Goal: Task Accomplishment & Management: Complete application form

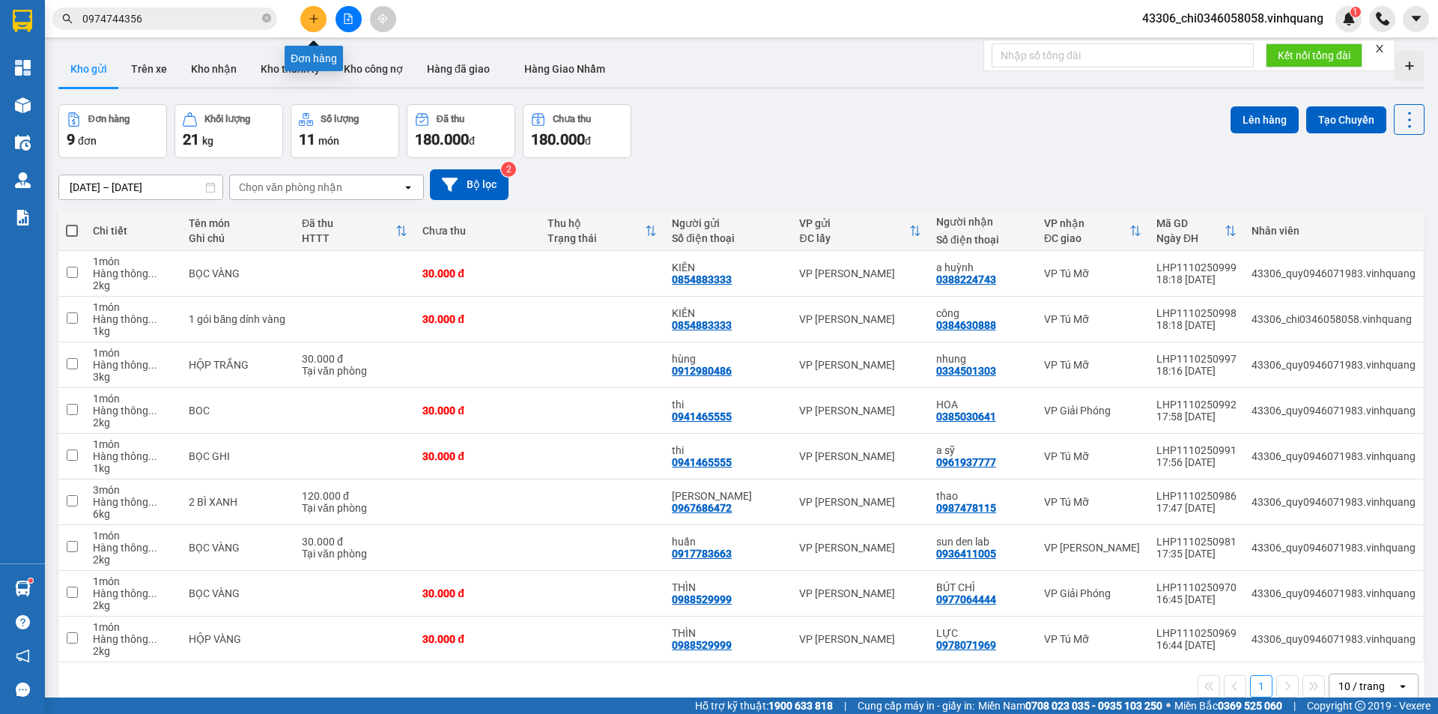
click at [311, 16] on icon "plus" at bounding box center [314, 18] width 10 height 10
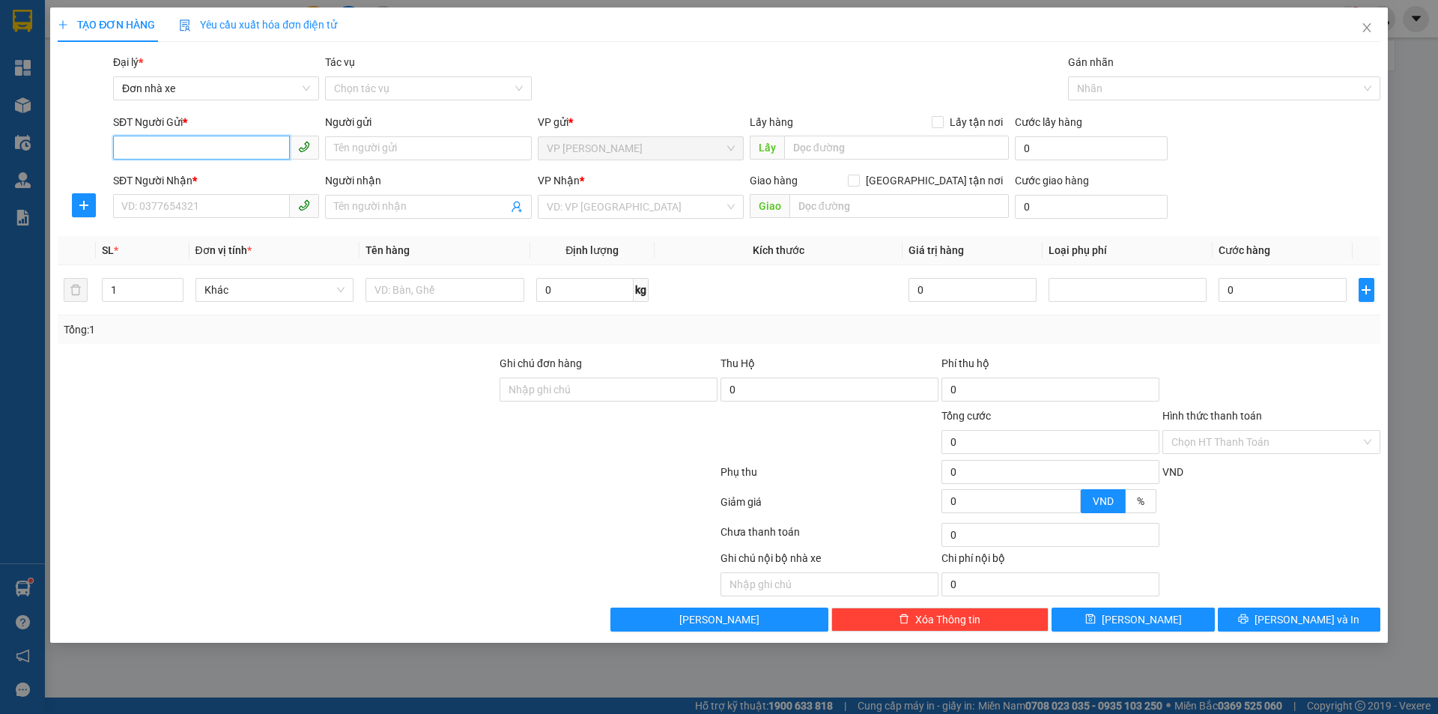
click at [136, 142] on input "SĐT Người Gửi *" at bounding box center [201, 148] width 177 height 24
type input "0977266272"
click at [384, 145] on input "Người gửi" at bounding box center [428, 148] width 206 height 24
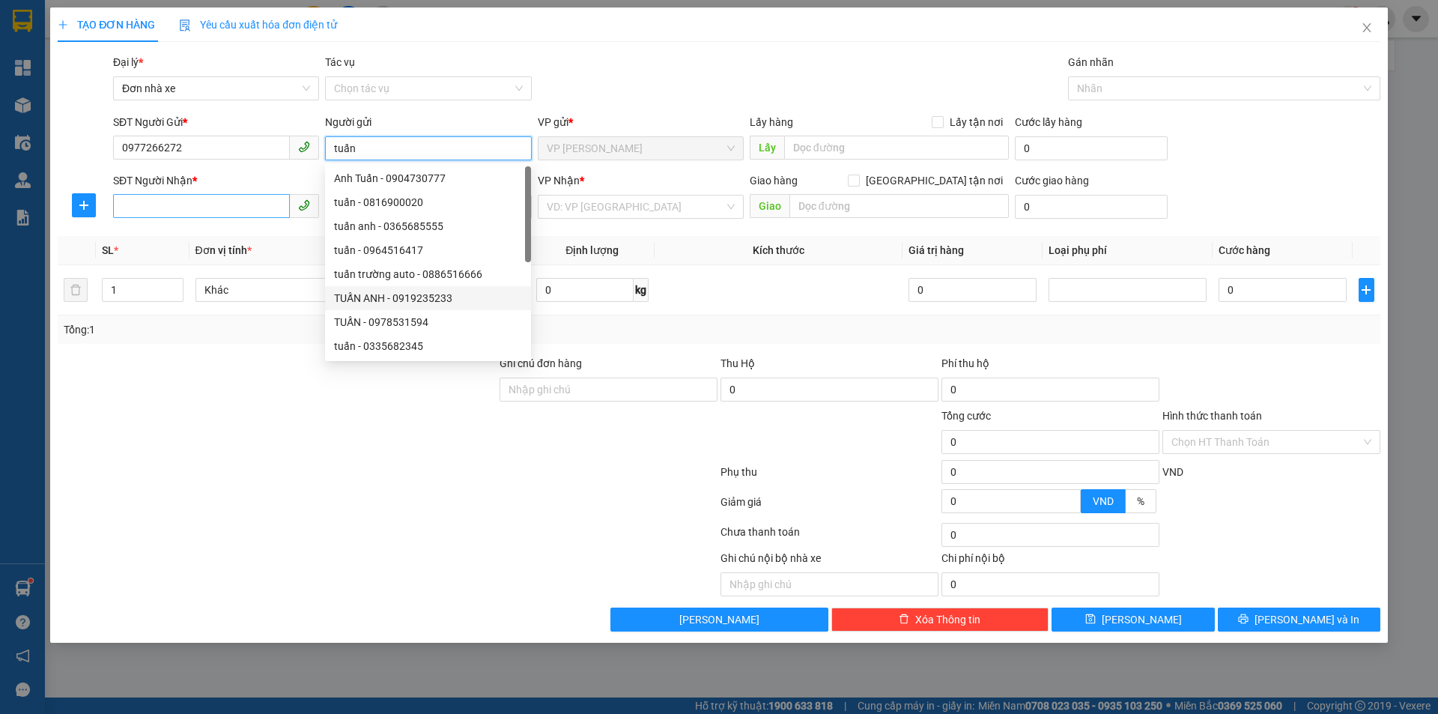
type input "tuấn"
click at [128, 195] on input "SĐT Người Nhận *" at bounding box center [201, 206] width 177 height 24
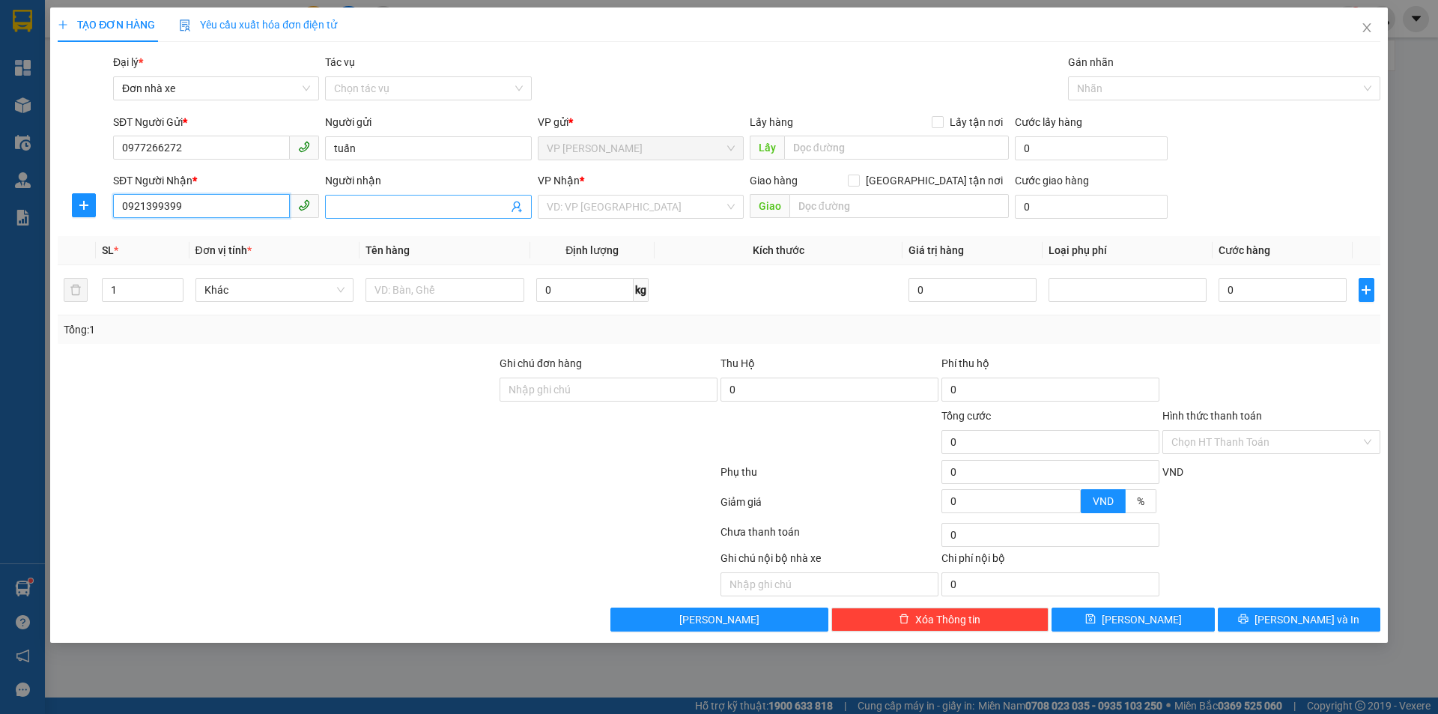
type input "0921399399"
click at [399, 203] on input "Người nhận" at bounding box center [420, 207] width 173 height 16
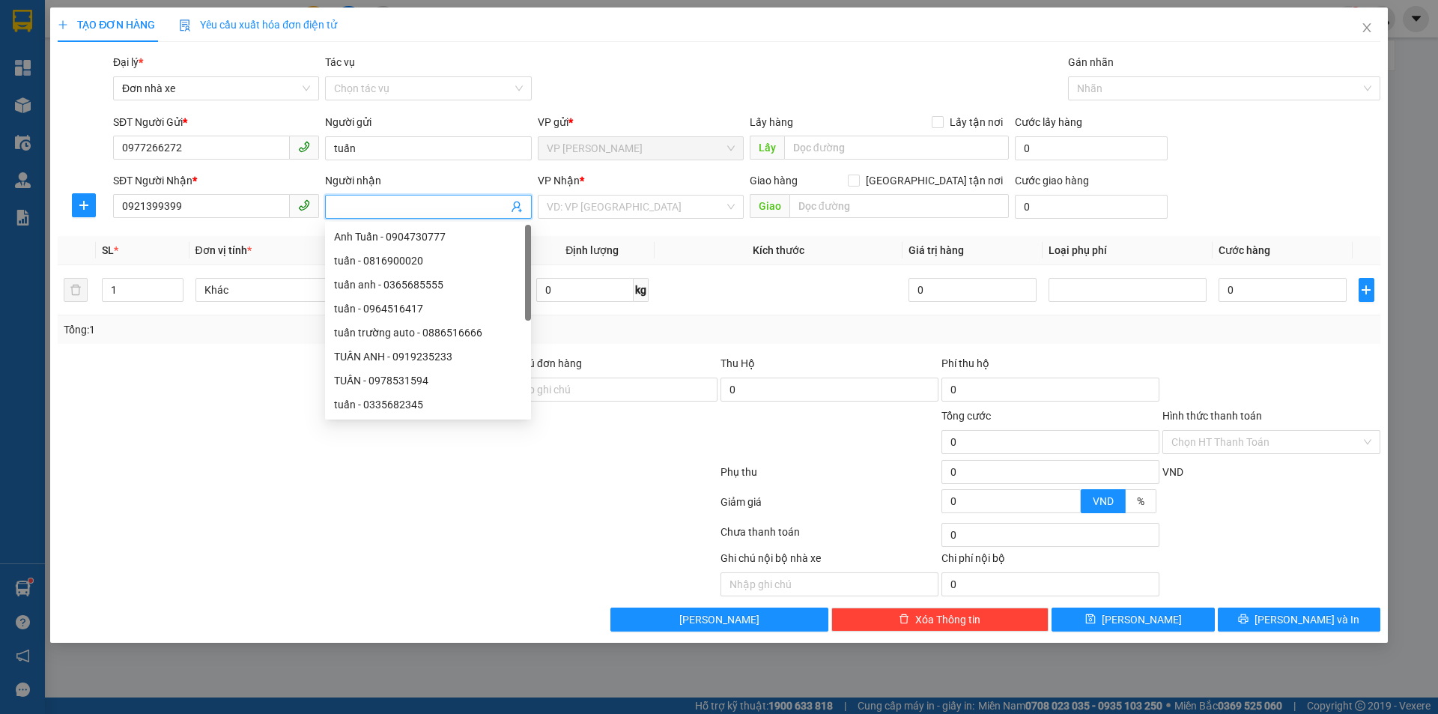
type input "d"
type input "đức"
click at [566, 204] on input "search" at bounding box center [636, 207] width 178 height 22
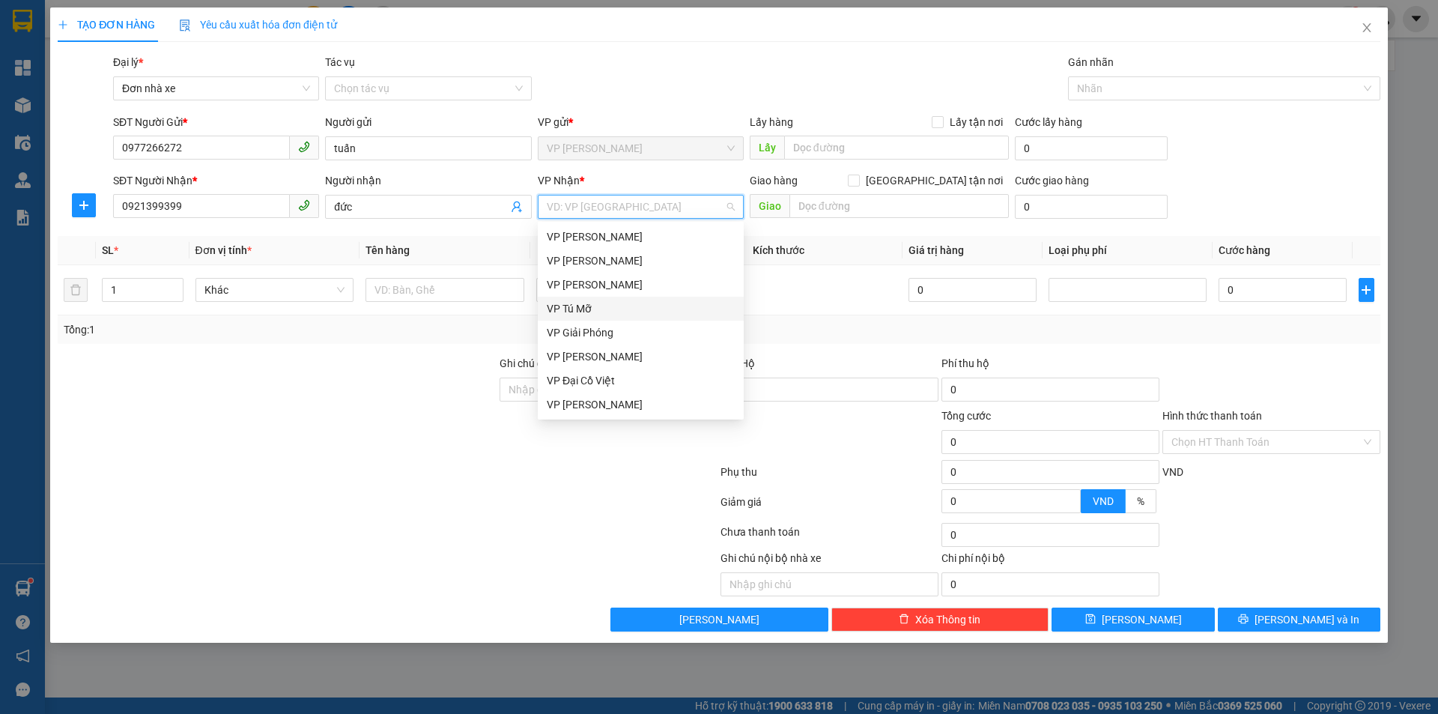
click at [600, 309] on div "VP Tú Mỡ" at bounding box center [641, 308] width 188 height 16
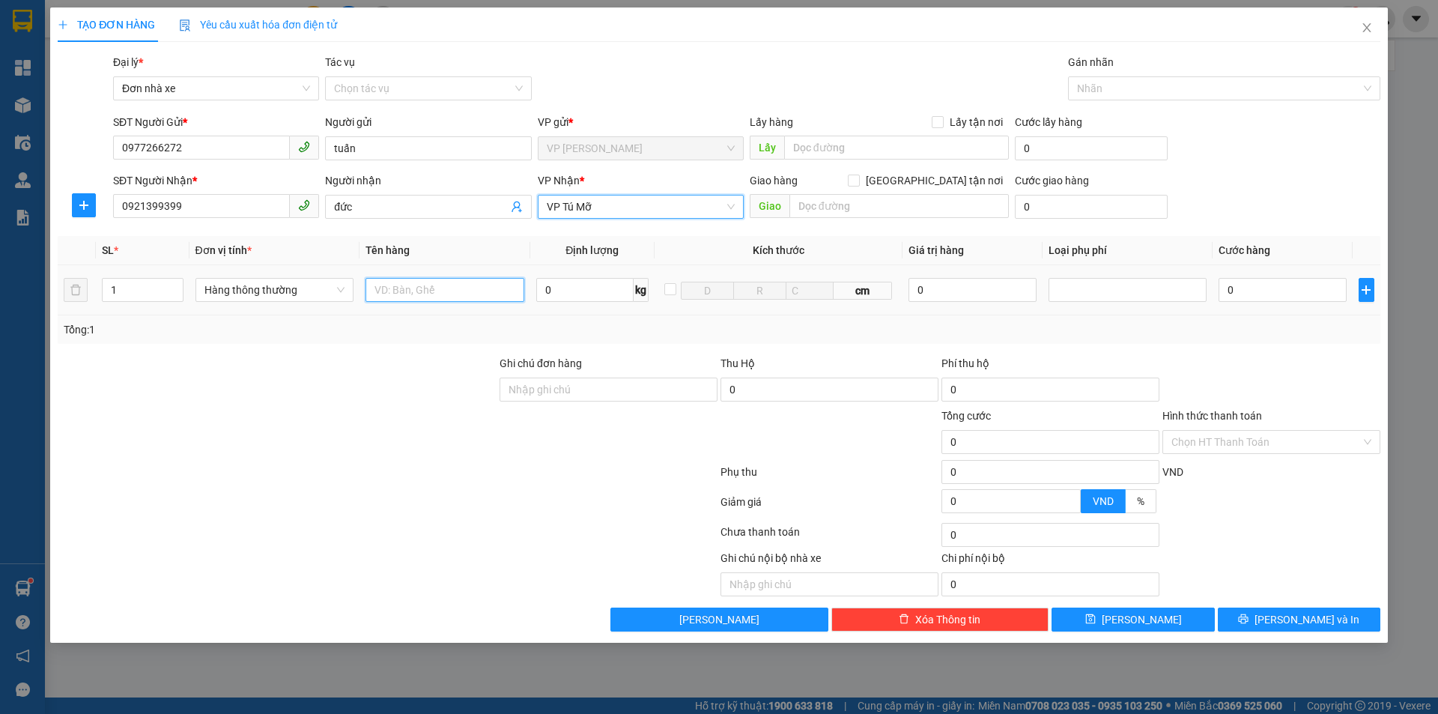
click at [423, 294] on input "text" at bounding box center [445, 290] width 159 height 24
type input "1 túi nem"
click at [552, 285] on input "0" at bounding box center [584, 290] width 97 height 24
type input "11"
click at [1271, 363] on div at bounding box center [1271, 381] width 221 height 52
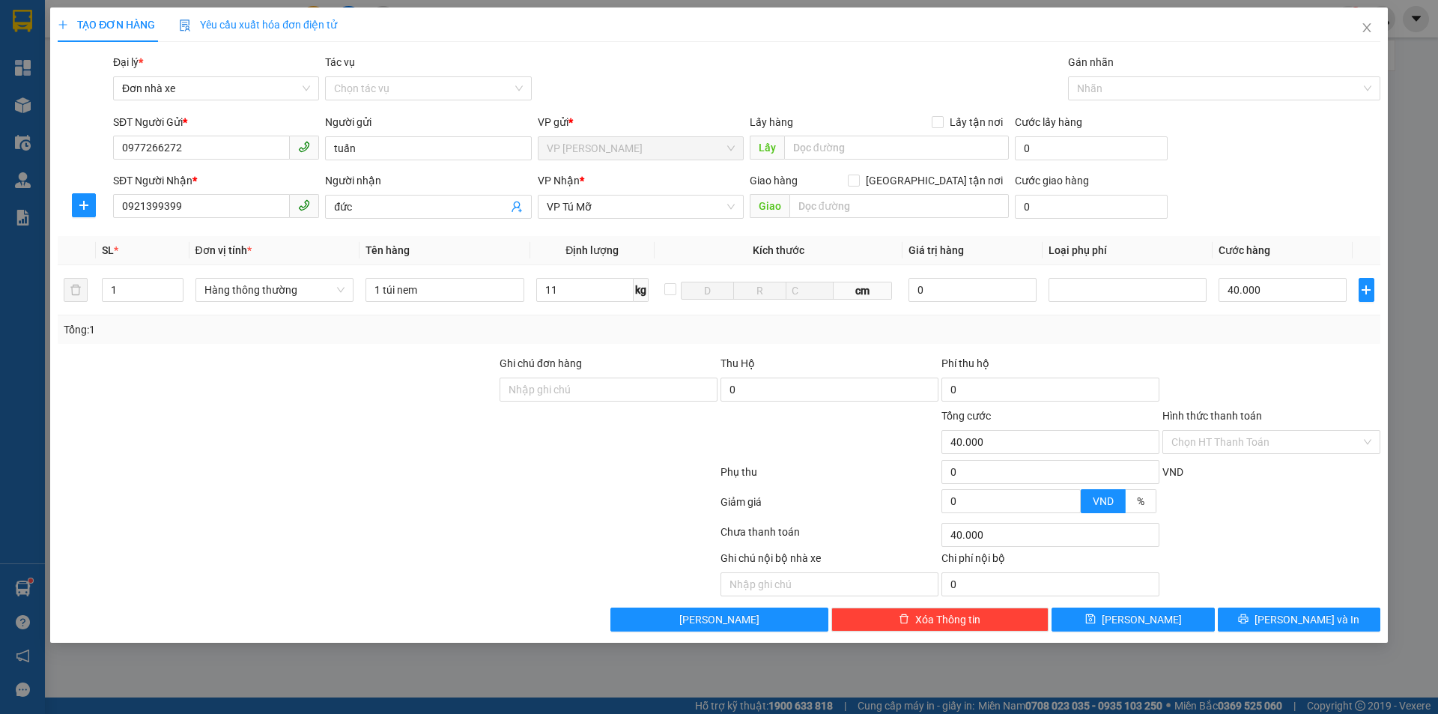
type input "40.000"
click at [1247, 433] on input "Hình thức thanh toán" at bounding box center [1267, 442] width 190 height 22
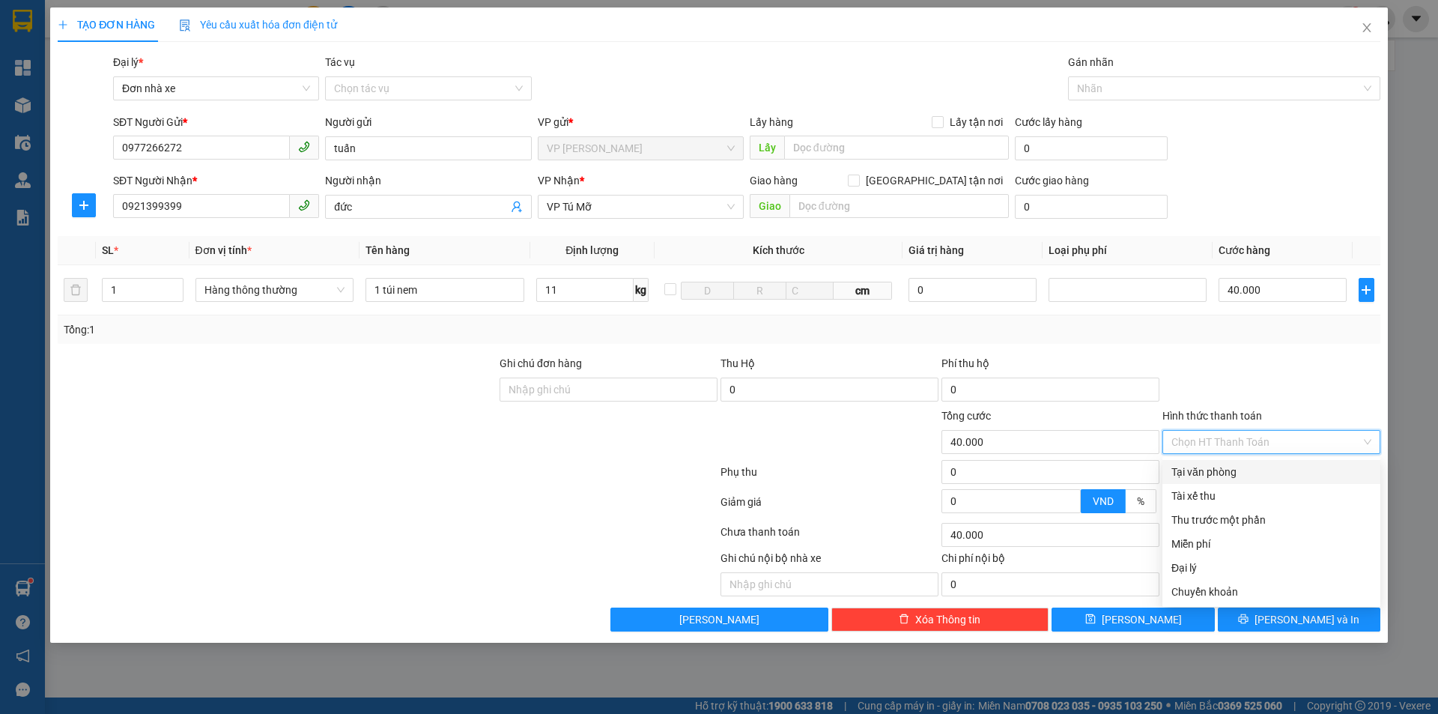
click at [1216, 476] on div "Tại văn phòng" at bounding box center [1272, 472] width 200 height 16
type input "0"
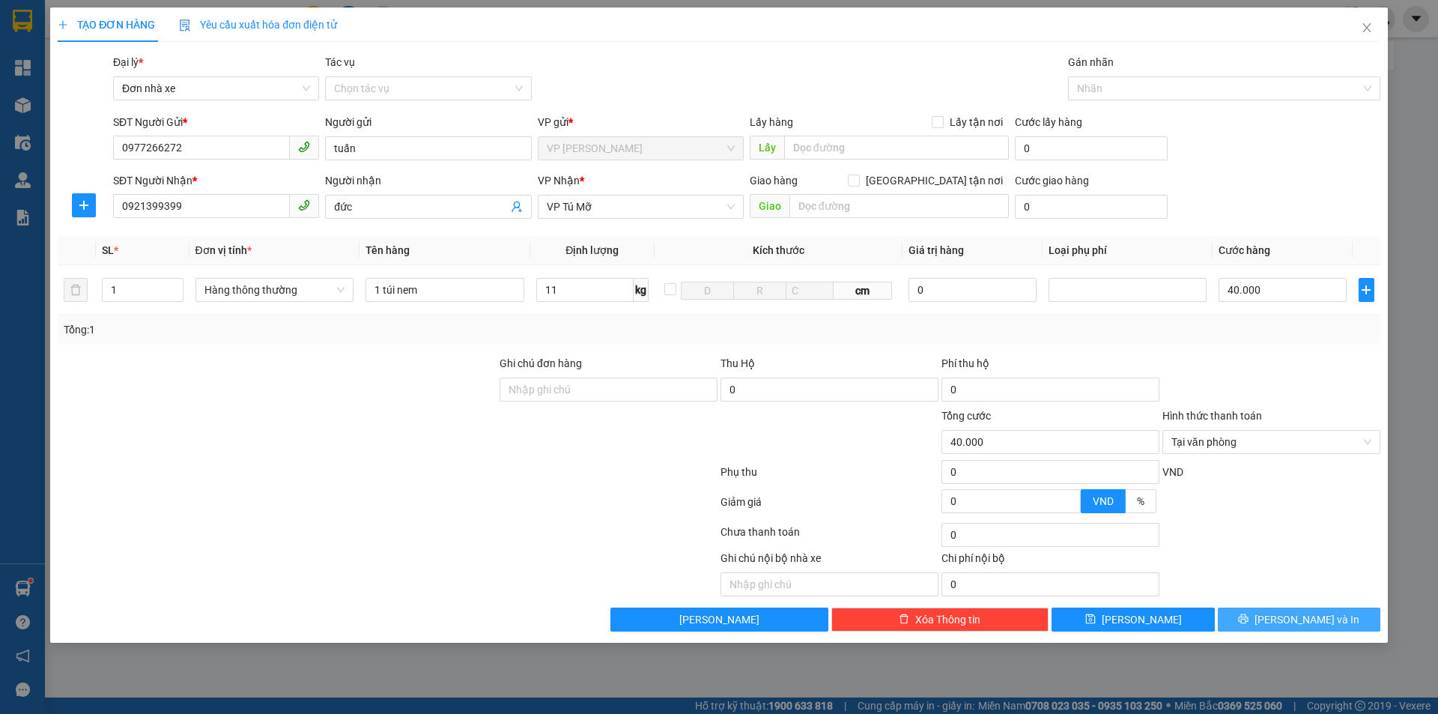
click at [1292, 626] on span "[PERSON_NAME] và In" at bounding box center [1307, 619] width 105 height 16
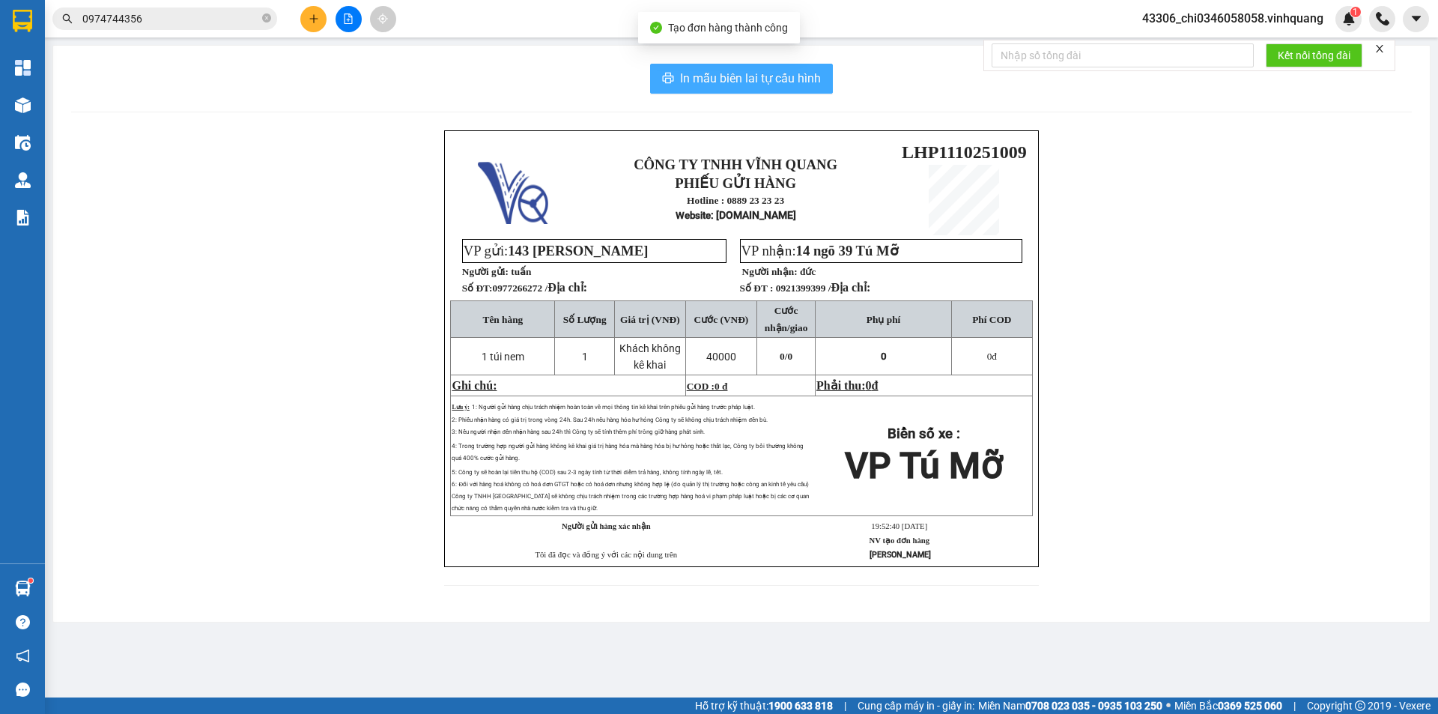
click at [777, 76] on span "In mẫu biên lai tự cấu hình" at bounding box center [750, 78] width 141 height 19
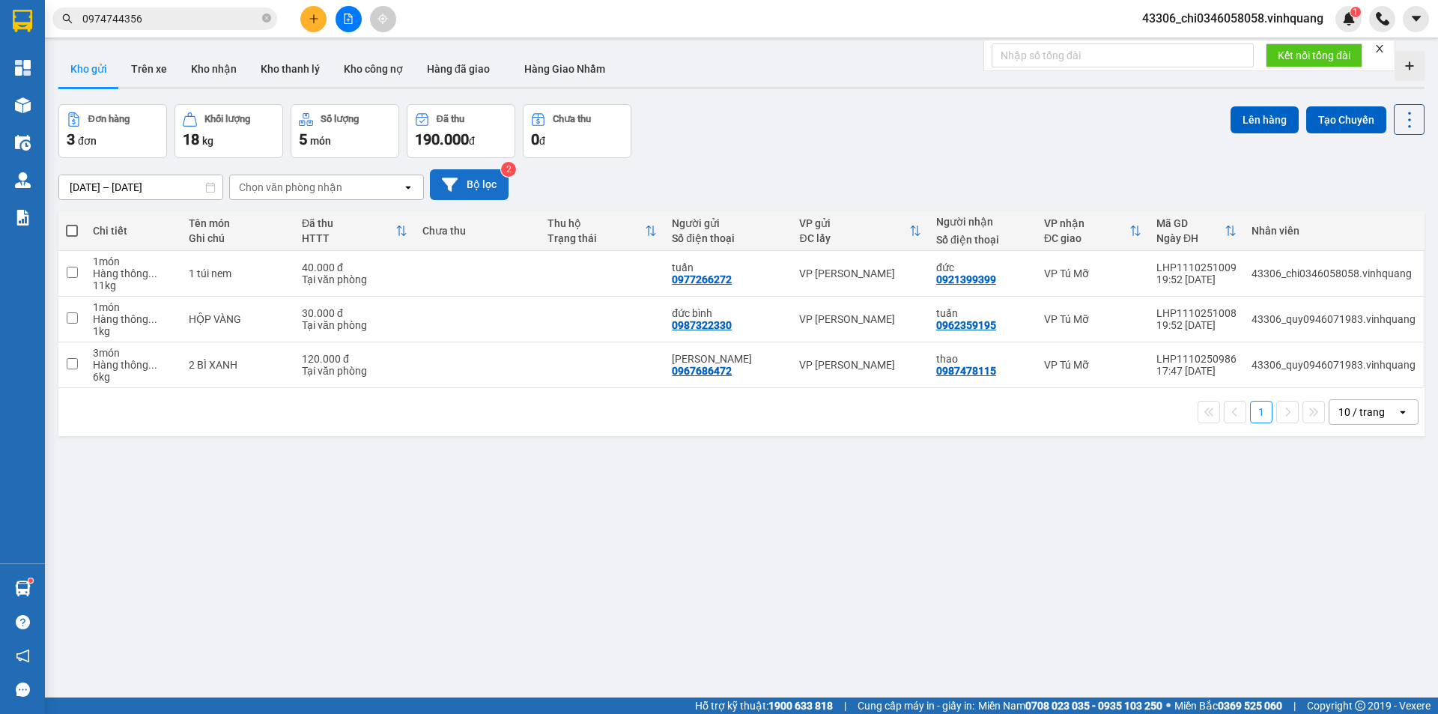
click at [503, 184] on button "Bộ lọc" at bounding box center [469, 184] width 79 height 31
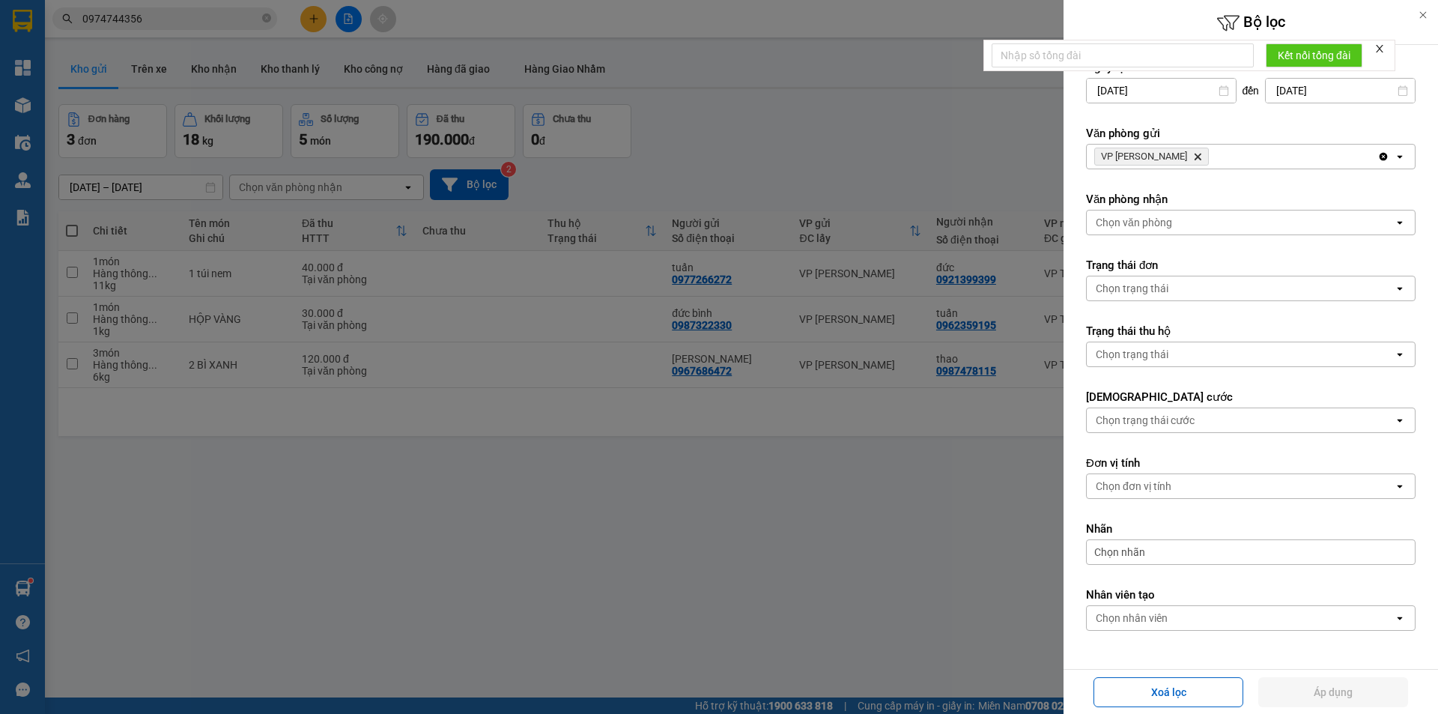
click at [725, 509] on div at bounding box center [719, 357] width 1438 height 714
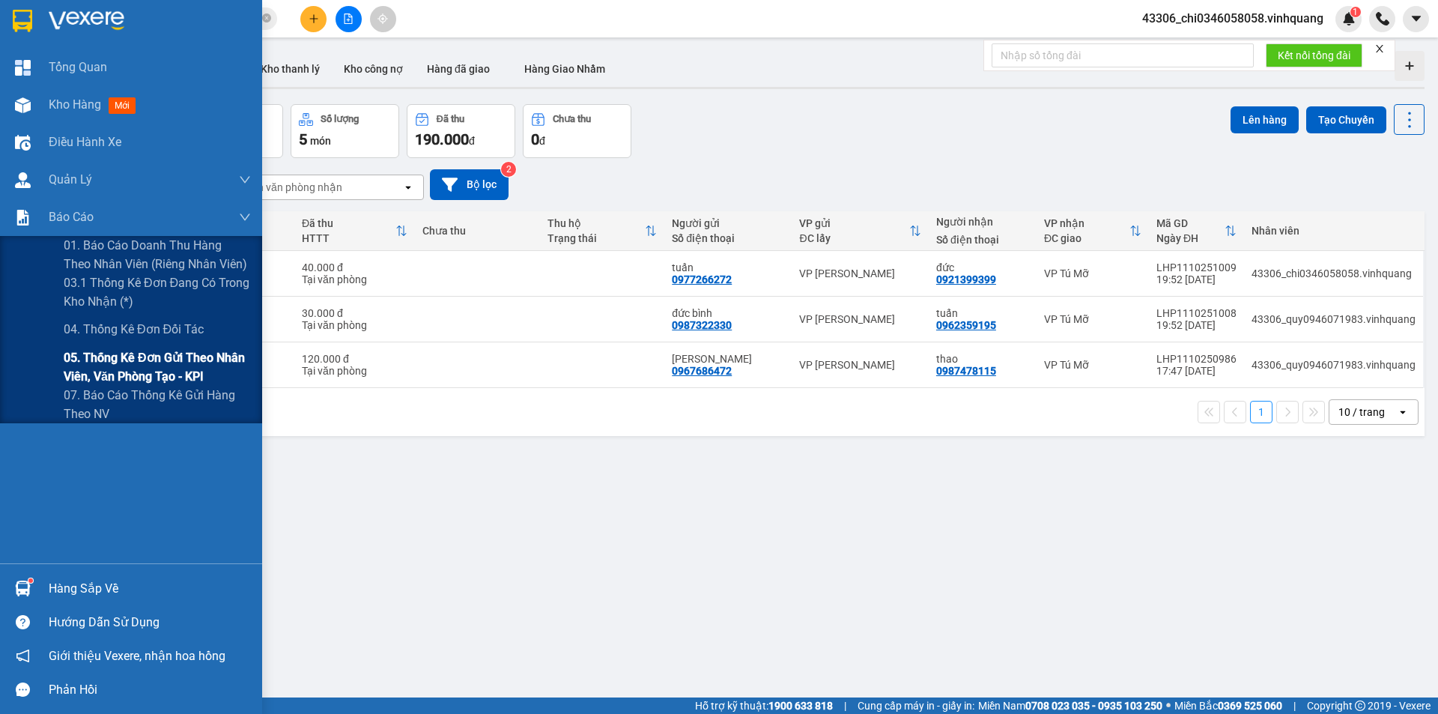
click at [127, 371] on span "05. Thống kê đơn gửi theo nhân viên, văn phòng tạo - KPI" at bounding box center [157, 366] width 187 height 37
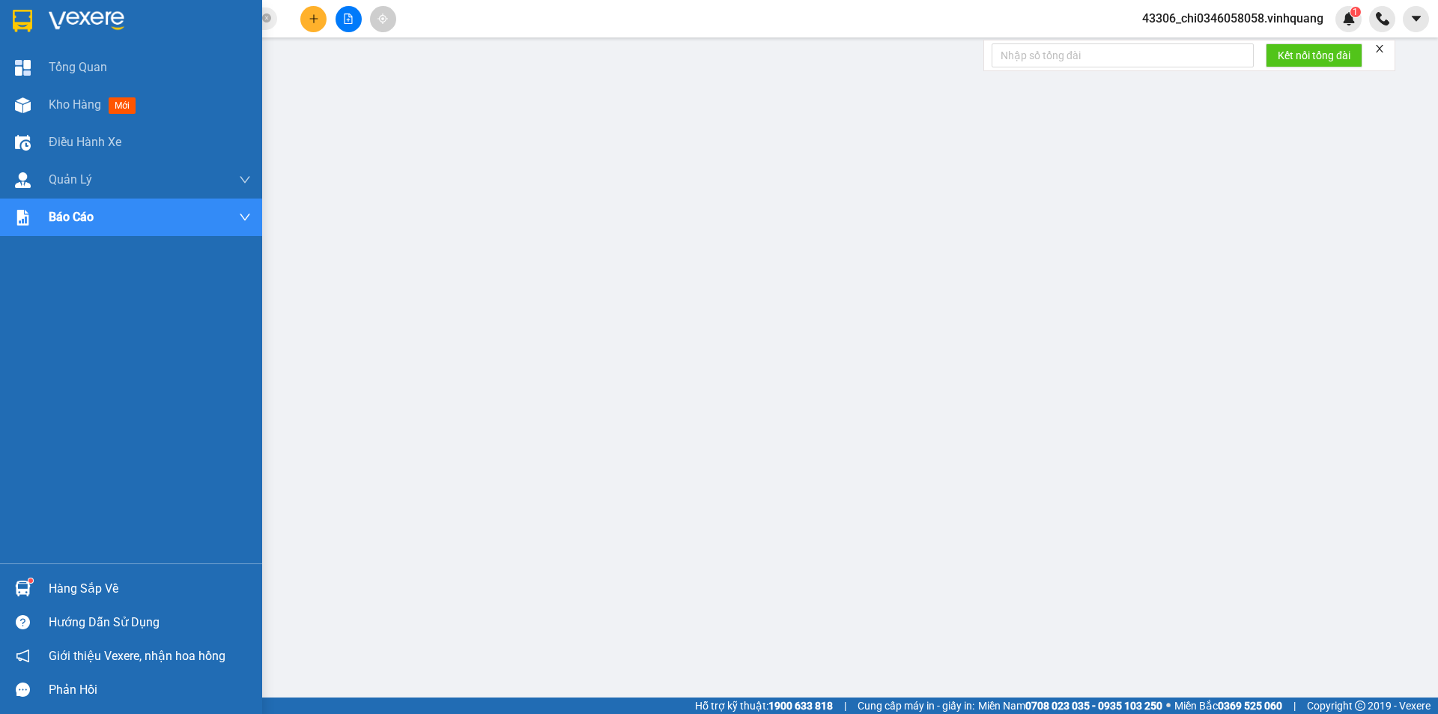
click at [24, 24] on img at bounding box center [22, 21] width 19 height 22
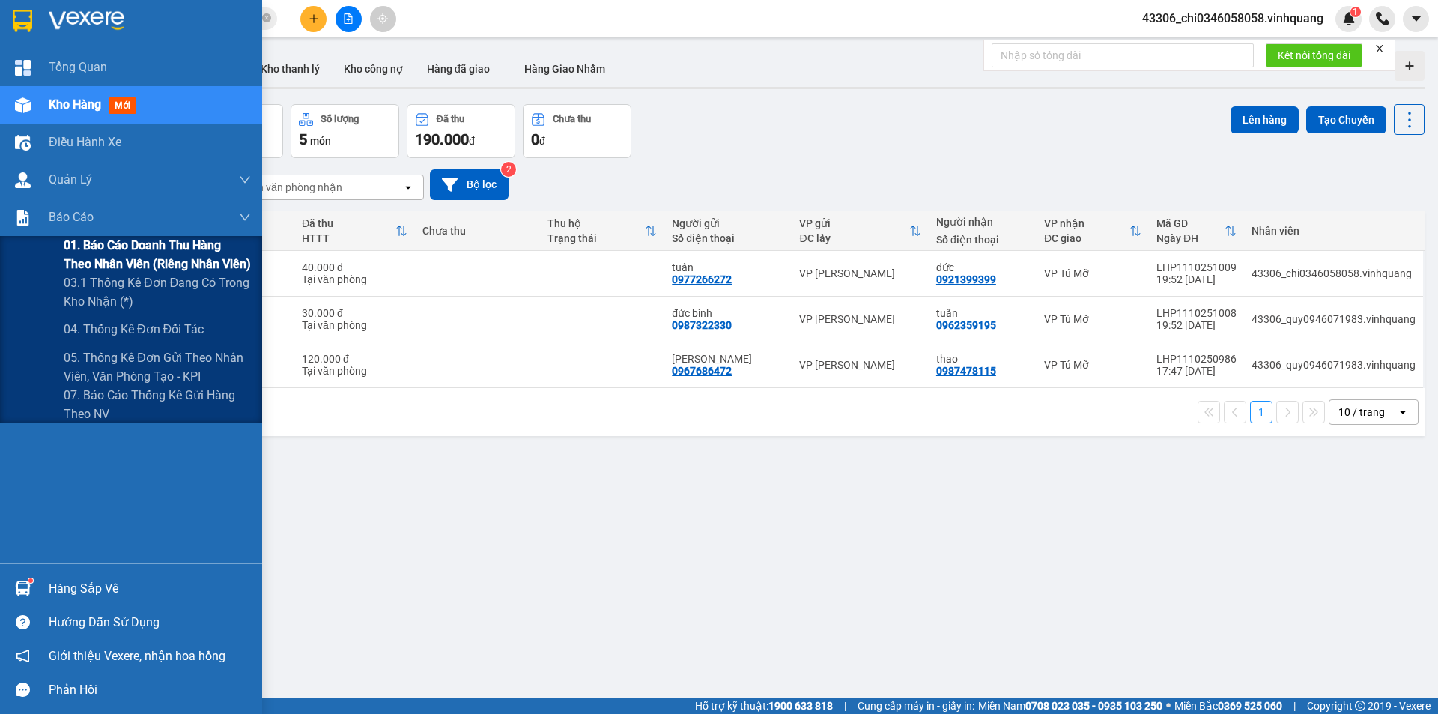
click at [147, 247] on span "01. Báo cáo doanh thu hàng theo nhân viên (riêng nhân viên)" at bounding box center [157, 254] width 187 height 37
